Goal: Navigation & Orientation: Go to known website

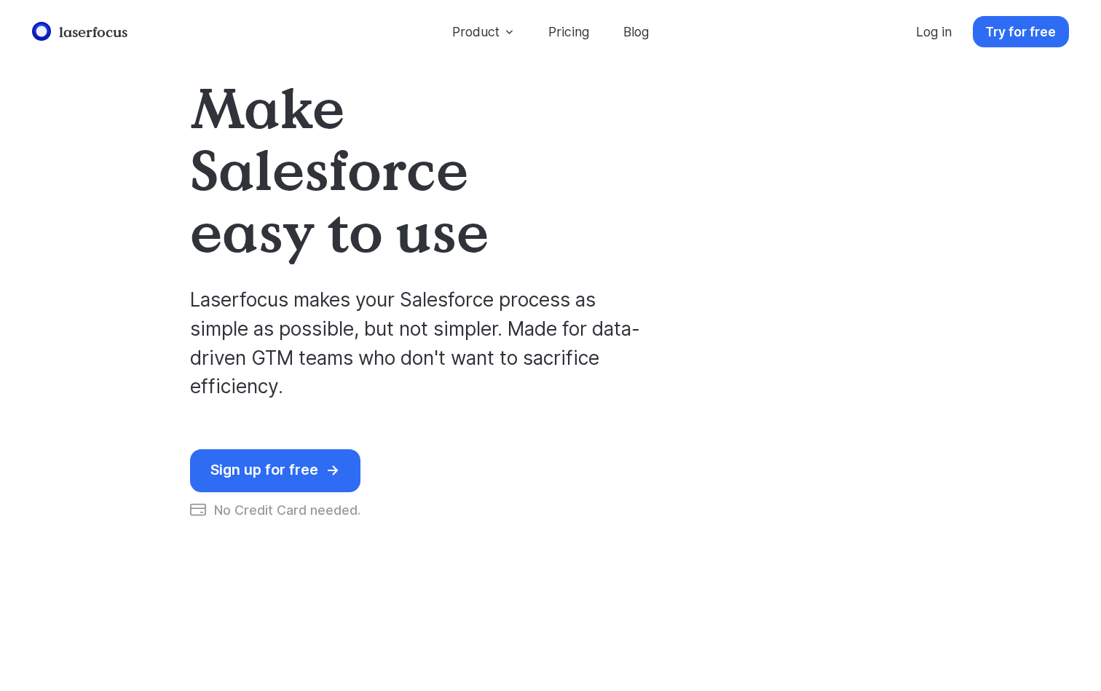
click at [349, 152] on h1 "Make Salesforce easy to use" at bounding box center [395, 168] width 411 height 185
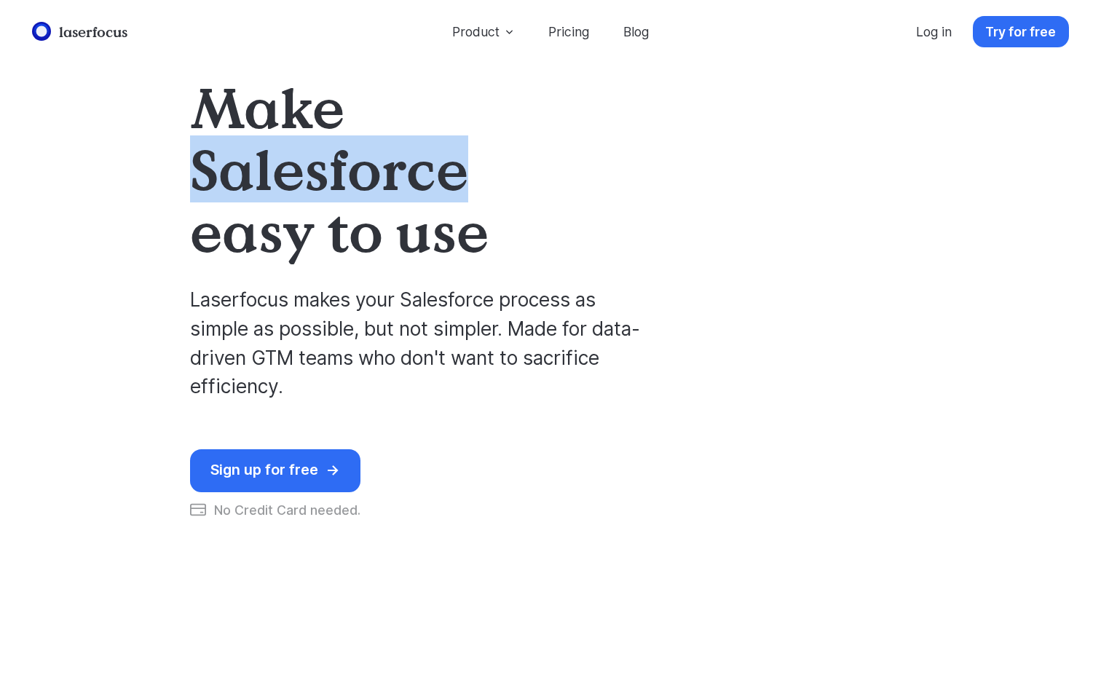
click at [349, 152] on h1 "Make Salesforce easy to use" at bounding box center [395, 168] width 411 height 185
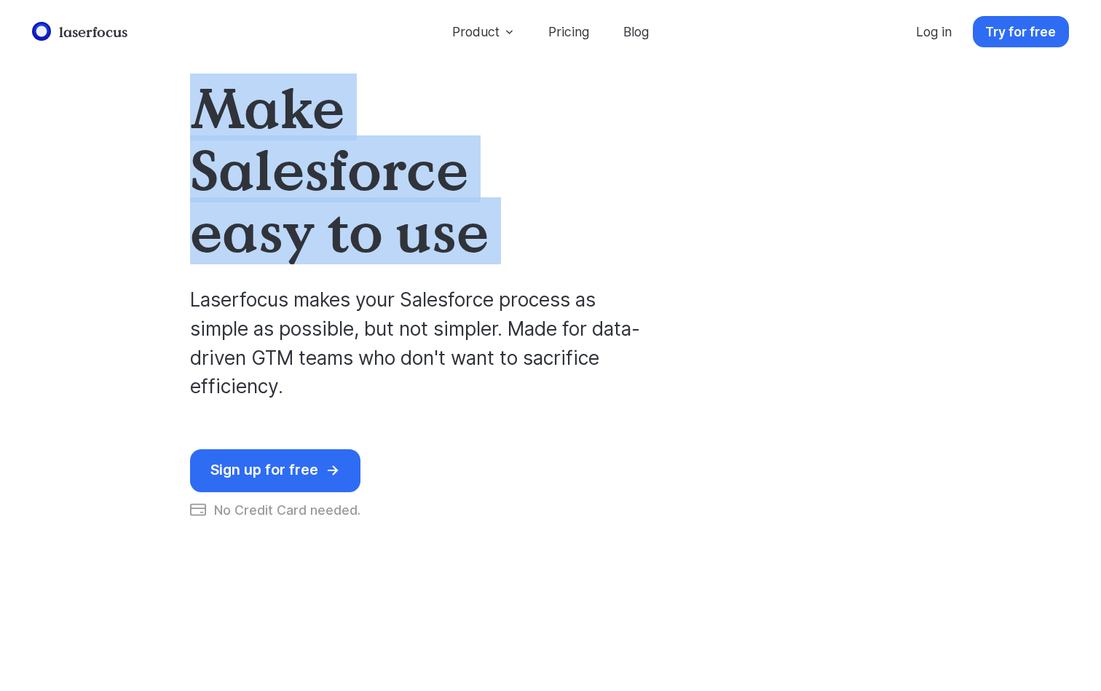
click at [349, 152] on h1 "Make Salesforce easy to use" at bounding box center [395, 168] width 411 height 185
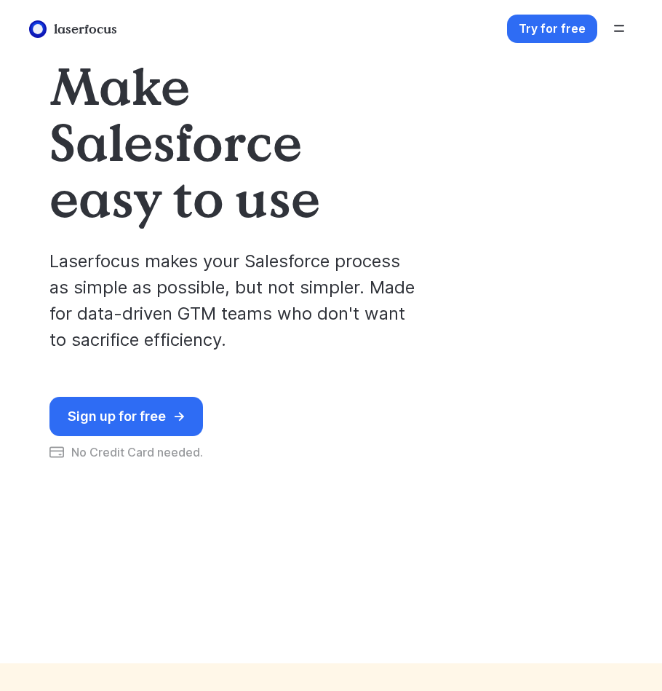
click at [223, 156] on h1 "Make Salesforce easy to use" at bounding box center [215, 142] width 332 height 168
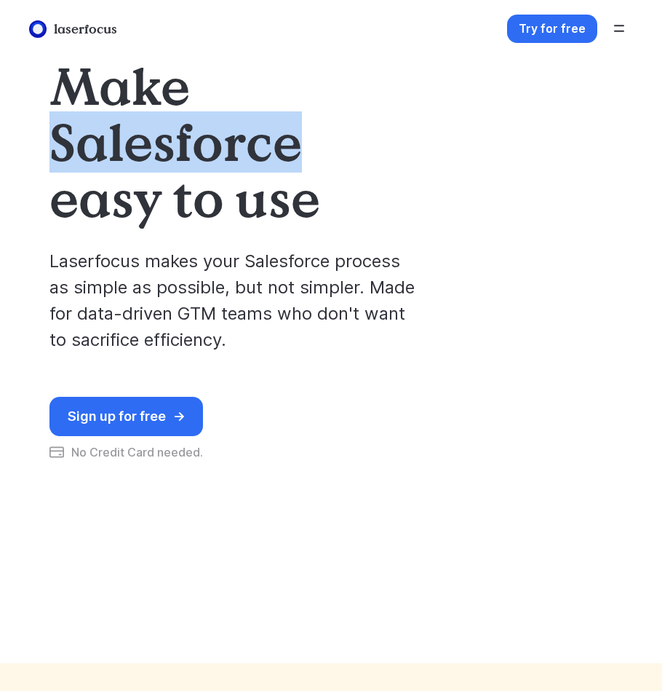
click at [223, 156] on h1 "Make Salesforce easy to use" at bounding box center [215, 142] width 332 height 168
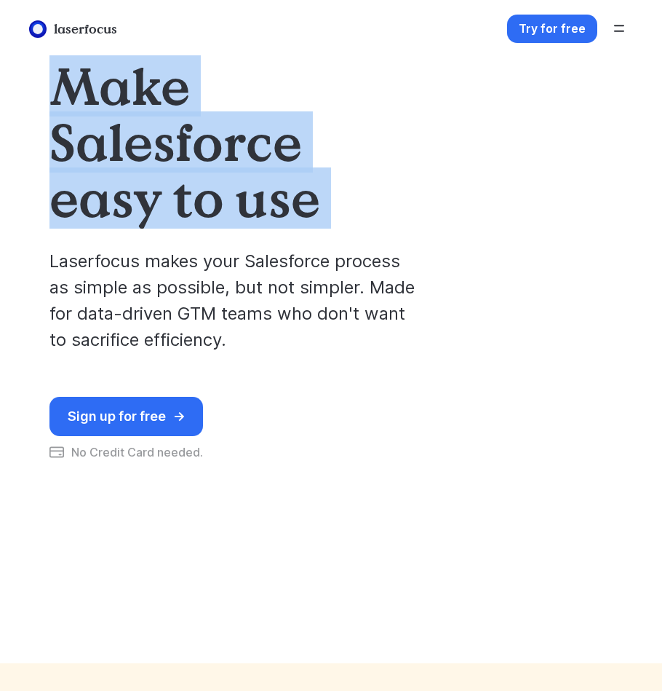
click at [223, 156] on h1 "Make Salesforce easy to use" at bounding box center [215, 142] width 332 height 168
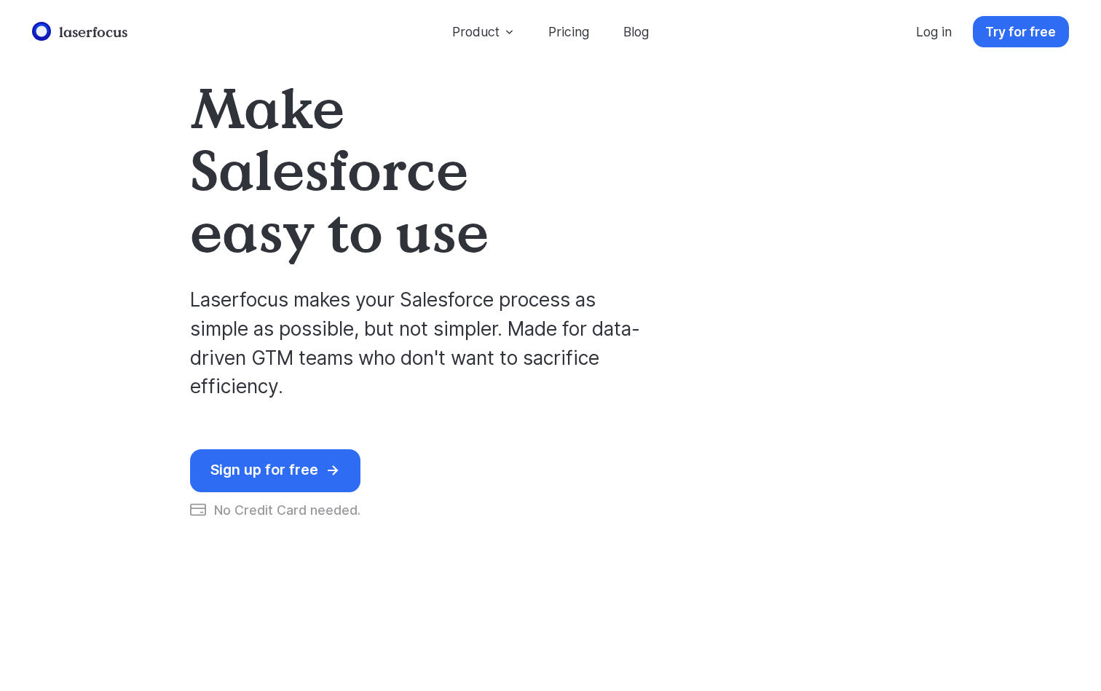
click at [174, 141] on header "Make Salesforce easy to use Laserfocus makes your Salesforce process as simple …" at bounding box center [550, 297] width 881 height 594
click at [226, 103] on h1 "Make Salesforce easy to use" at bounding box center [395, 168] width 411 height 185
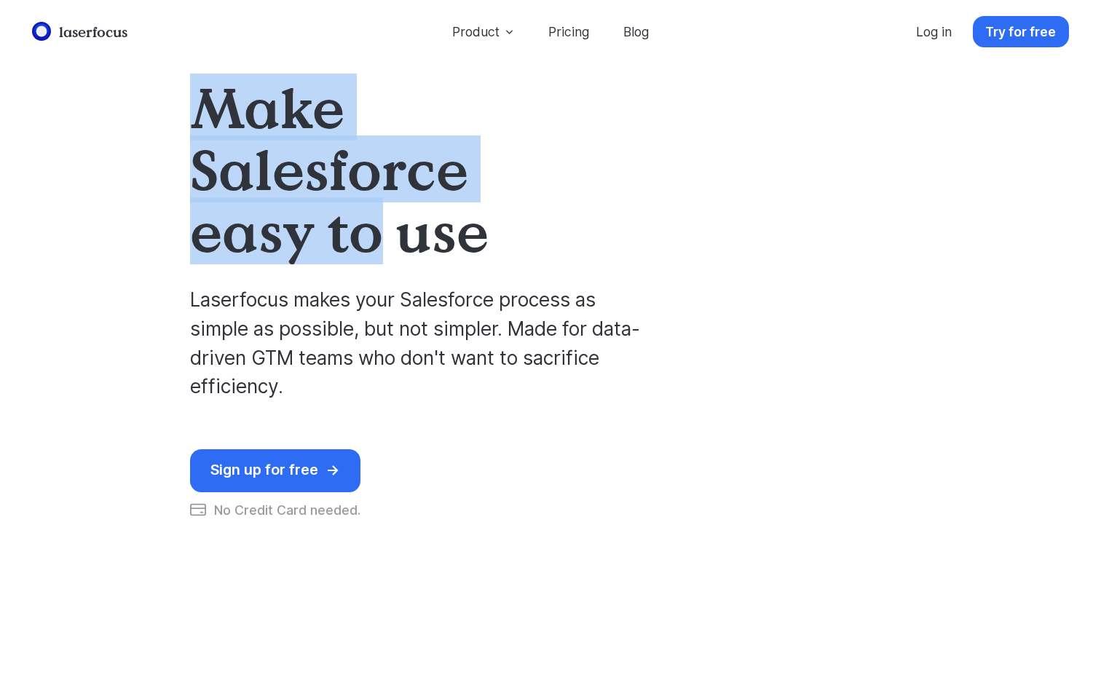
drag, startPoint x: 226, startPoint y: 103, endPoint x: 349, endPoint y: 236, distance: 180.3
click at [349, 236] on h1 "Make Salesforce easy to use" at bounding box center [395, 168] width 411 height 185
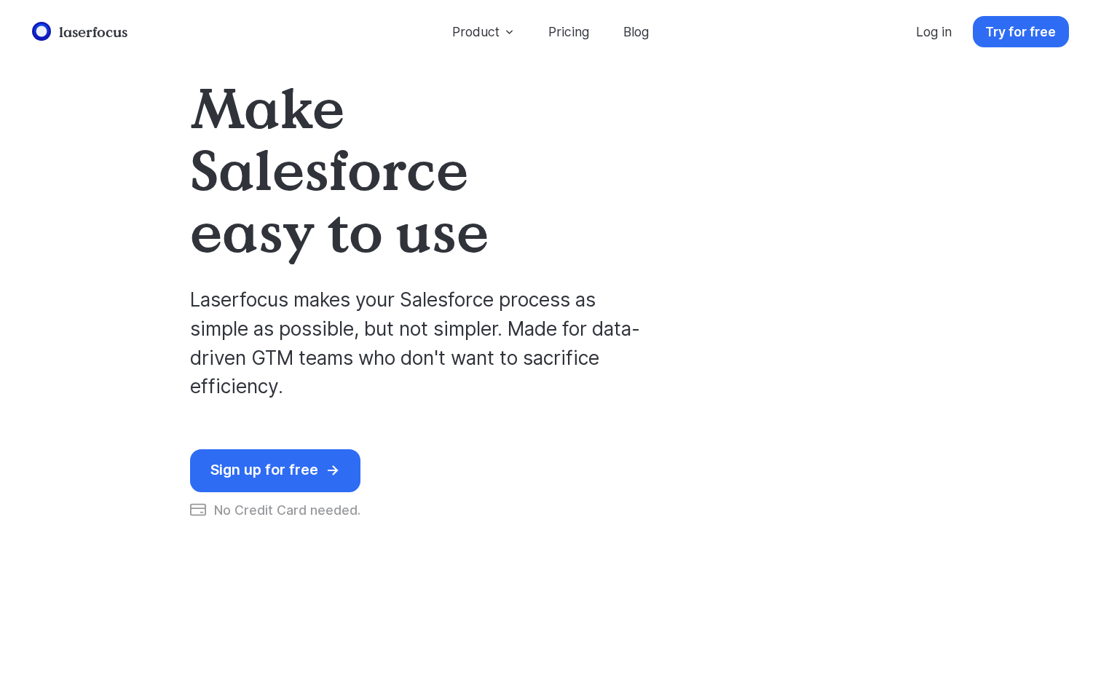
click at [421, 229] on h1 "Make Salesforce easy to use" at bounding box center [395, 168] width 411 height 185
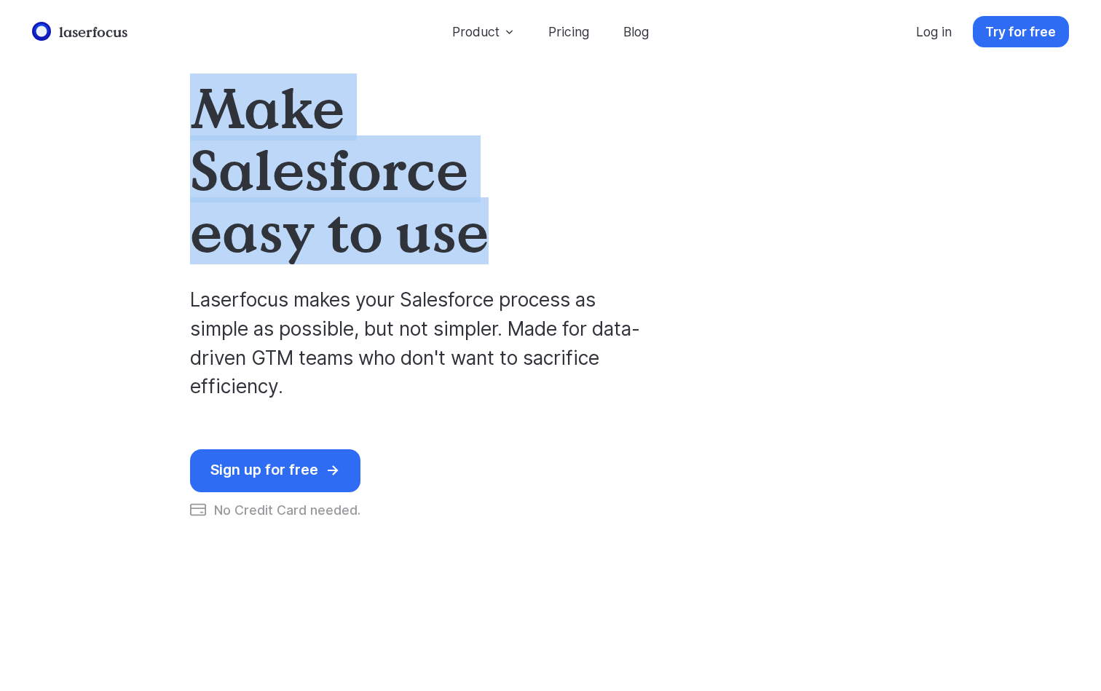
drag, startPoint x: 421, startPoint y: 229, endPoint x: 197, endPoint y: 119, distance: 249.7
click at [197, 119] on h1 "Make Salesforce easy to use" at bounding box center [395, 168] width 411 height 185
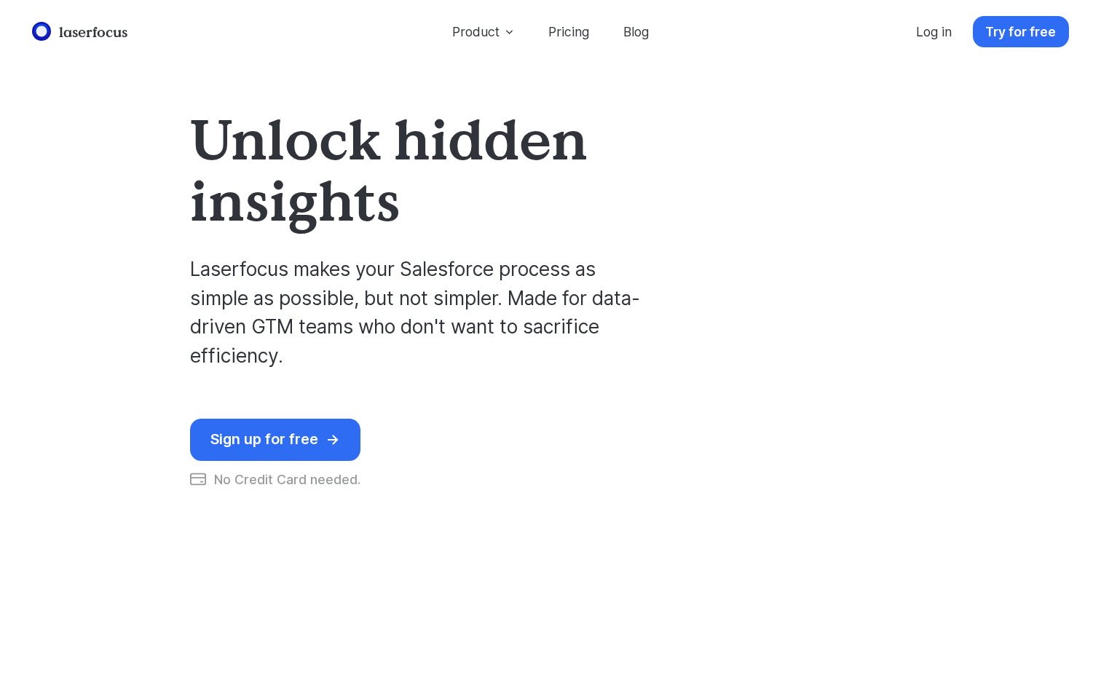
click at [140, 219] on header "Unlock hidden insights Laserfocus makes your Salesforce process as simple as po…" at bounding box center [550, 297] width 881 height 594
click at [218, 173] on h1 "Unlock hidden insights" at bounding box center [395, 169] width 411 height 123
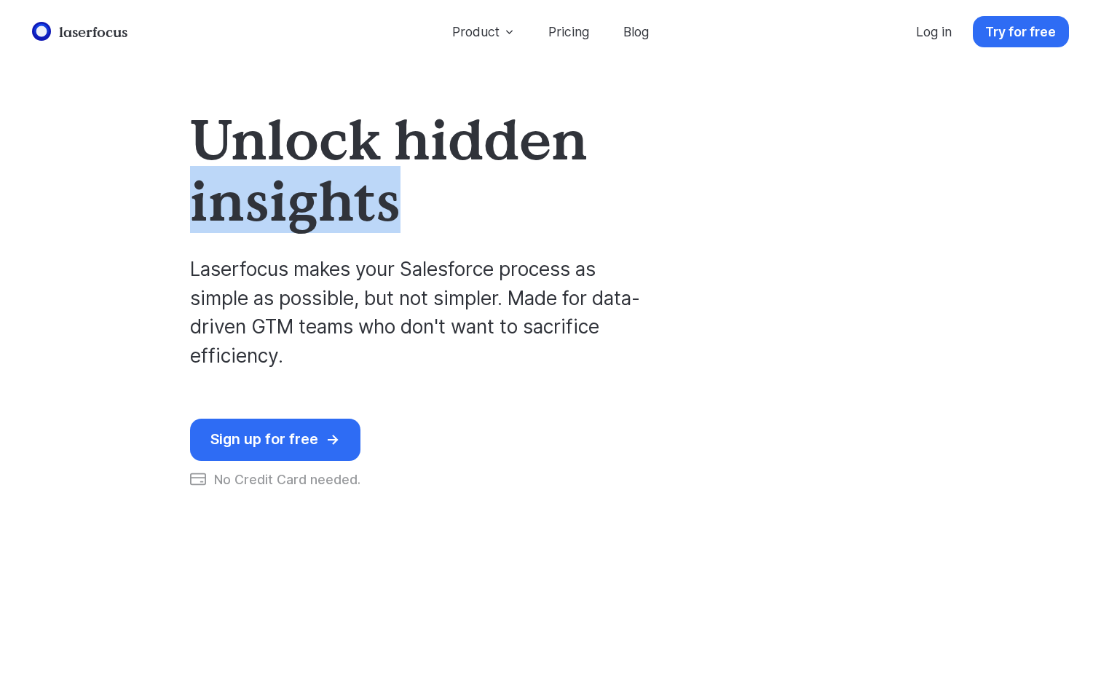
click at [218, 173] on h1 "Unlock hidden insights" at bounding box center [395, 169] width 411 height 123
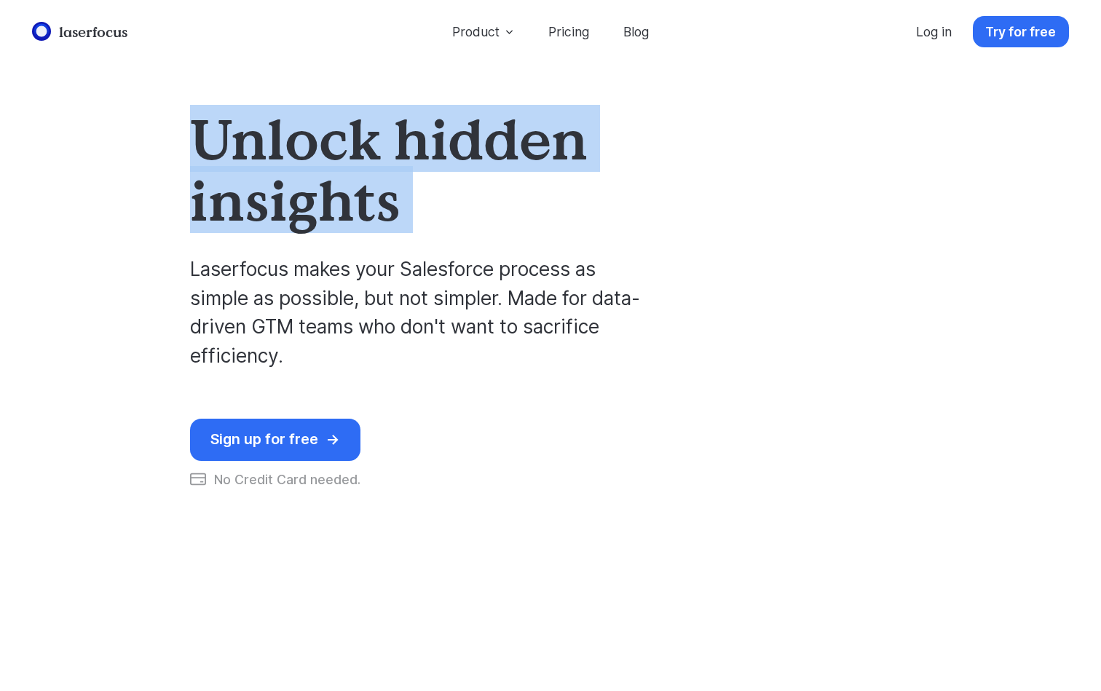
click at [218, 173] on h1 "Unlock hidden insights" at bounding box center [395, 169] width 411 height 123
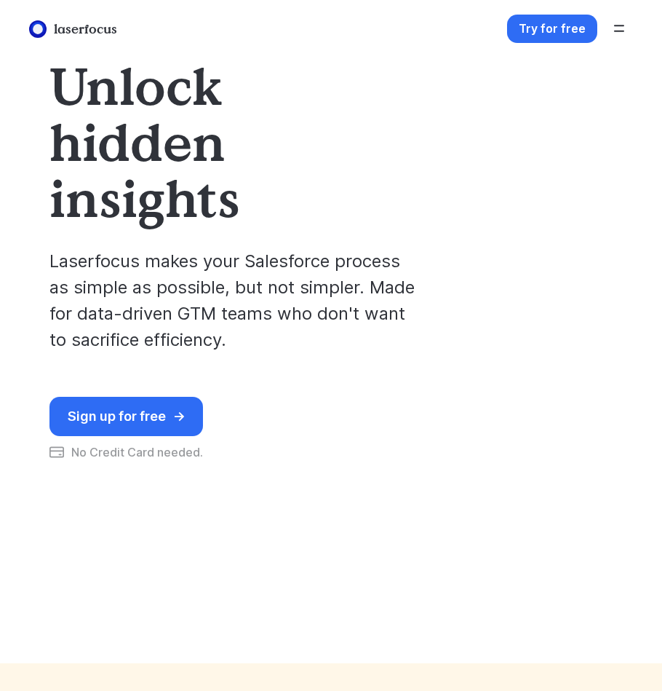
click at [192, 397] on div "Sign up for free → → No Credit Card needed." at bounding box center [233, 428] width 369 height 63
